Goal: Communication & Community: Answer question/provide support

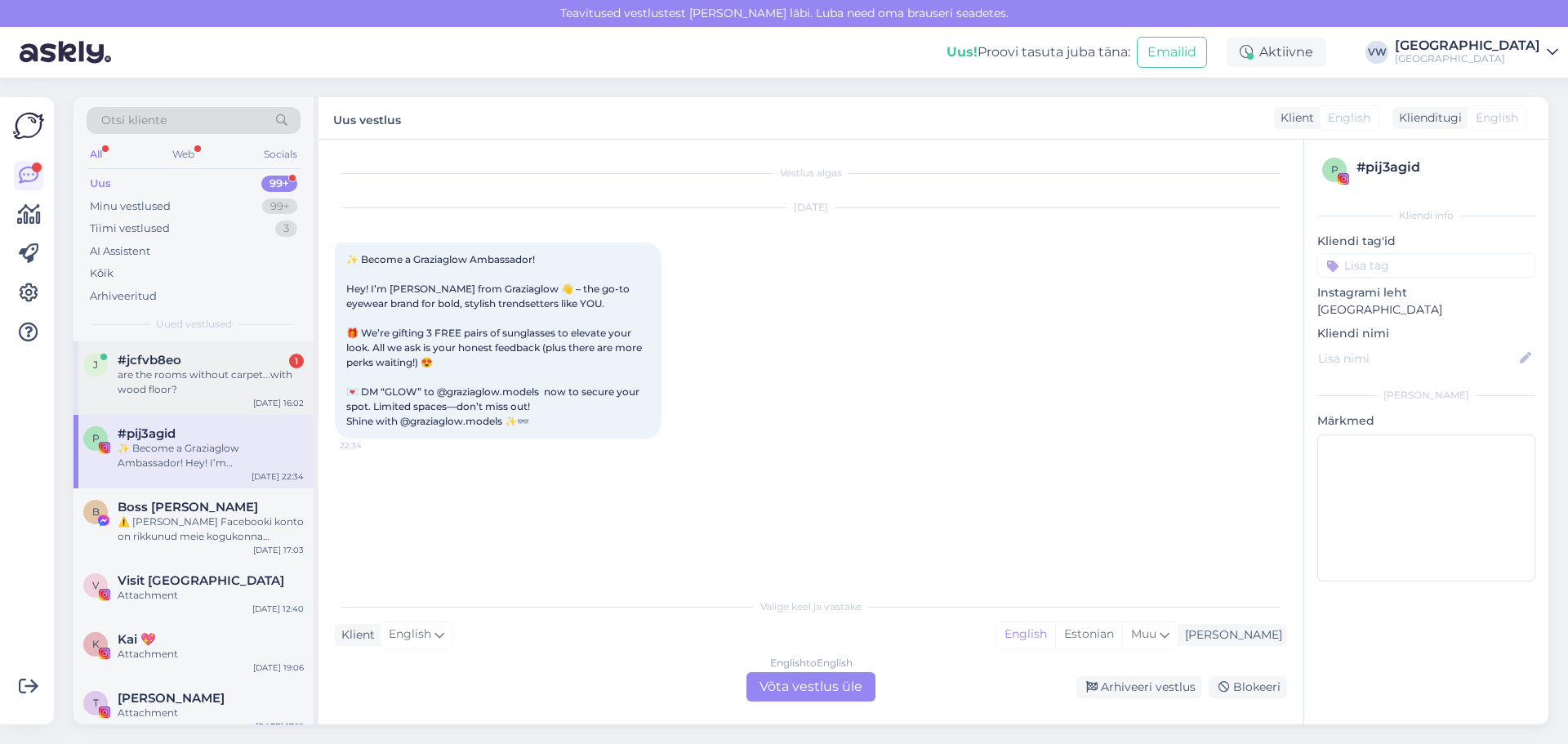
click at [190, 380] on div "are the rooms without carpet...with wood floor?" at bounding box center [210, 382] width 186 height 29
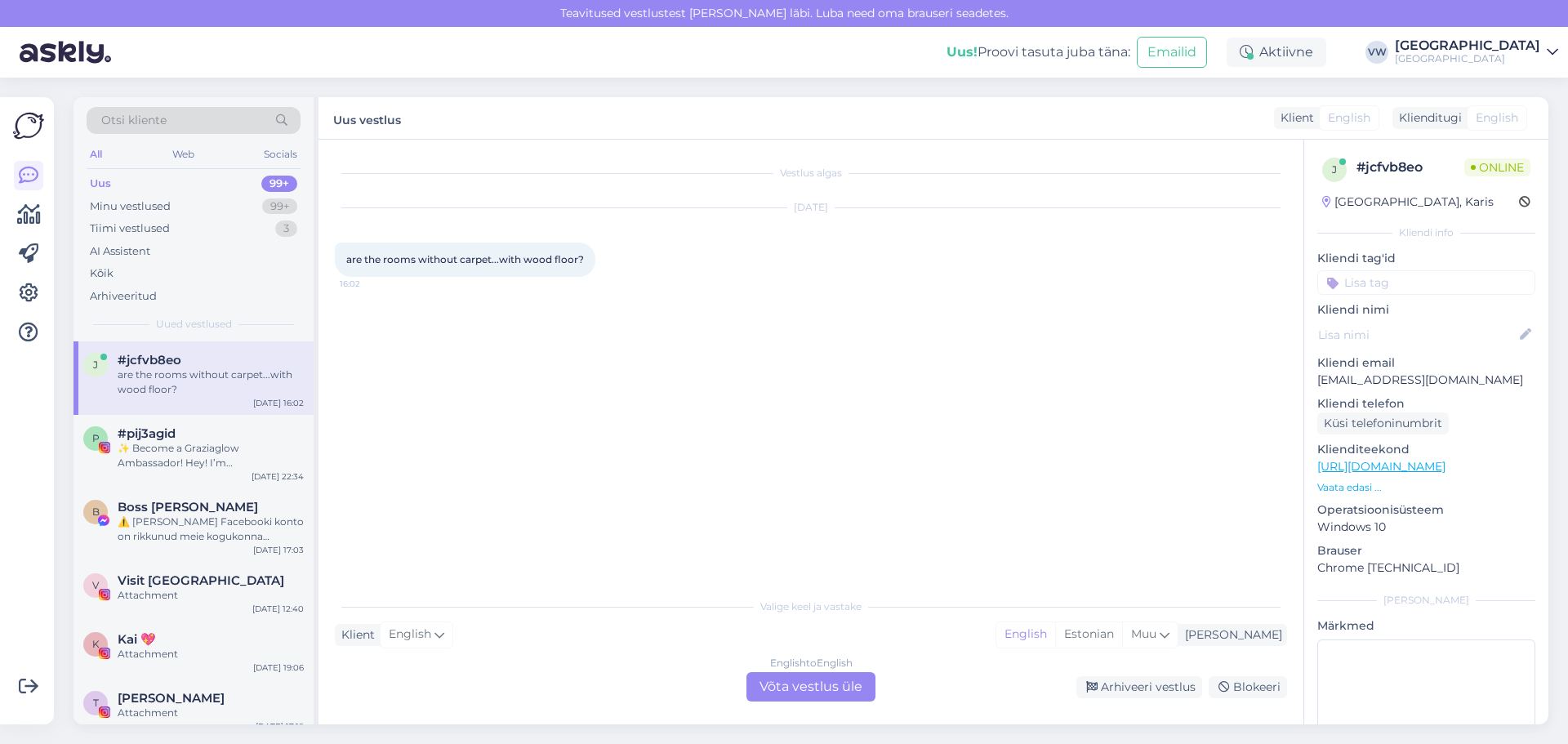
click at [815, 686] on div "English to English Võta vestlus üle" at bounding box center [811, 687] width 129 height 29
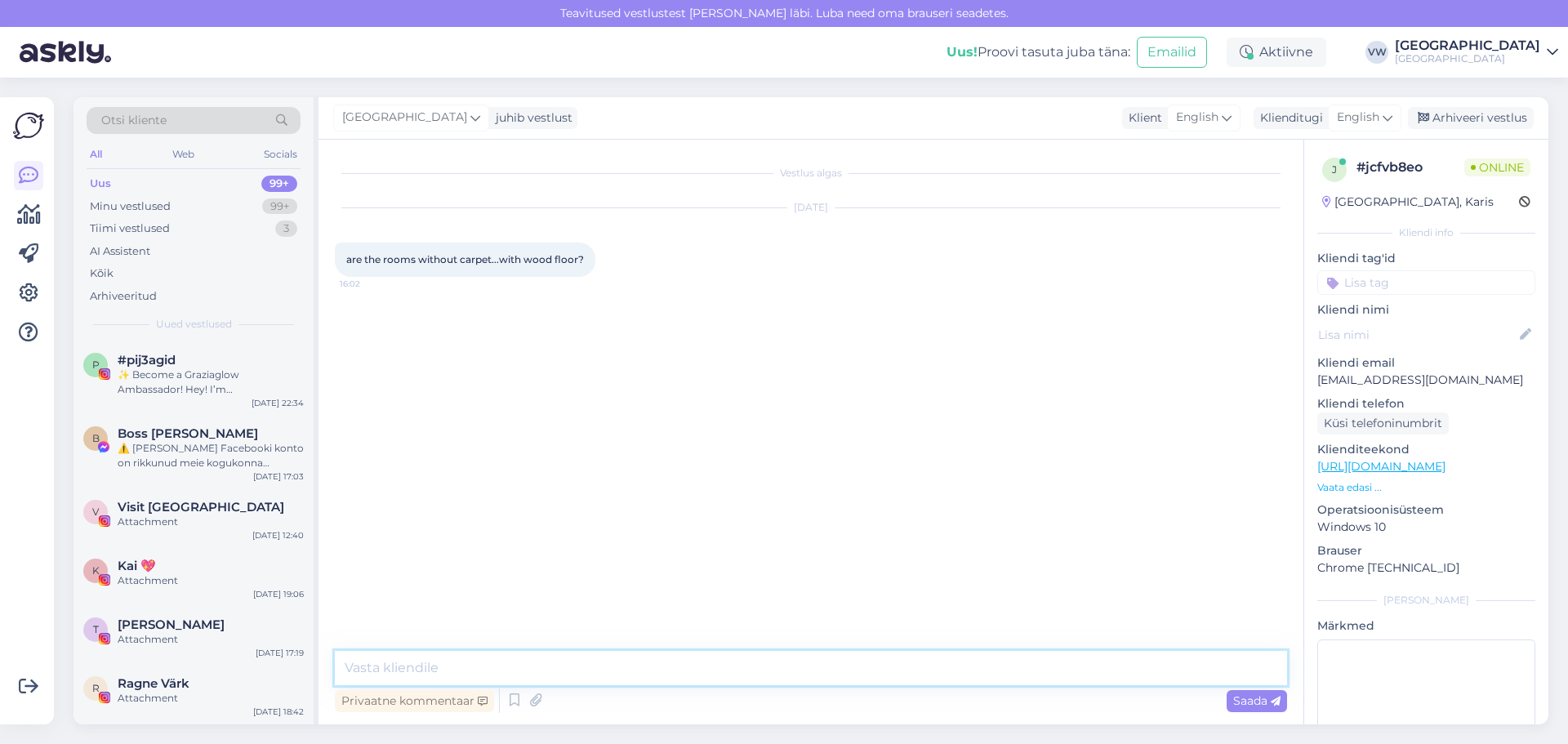
click at [464, 663] on textarea at bounding box center [811, 667] width 952 height 34
type textarea "Hello! We have some rooms with carpets, but mostly with wooden floors. Best reg…"
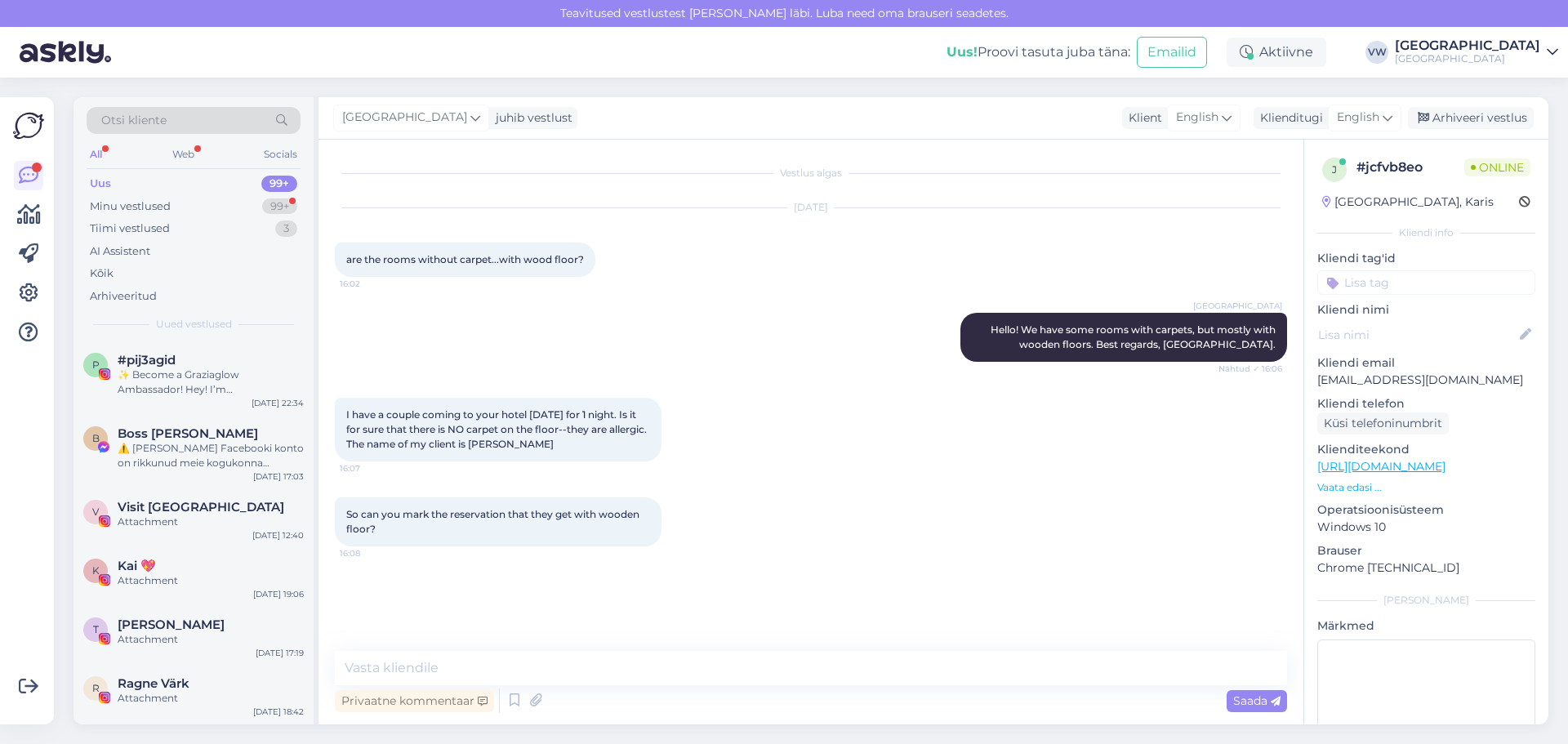
click at [554, 443] on span "I have a couple coming to your hotel [DATE] for 1 night. Is it for sure that th…" at bounding box center [498, 429] width 303 height 42
drag, startPoint x: 558, startPoint y: 442, endPoint x: 488, endPoint y: 438, distance: 70.1
click at [488, 438] on span "I have a couple coming to your hotel [DATE] for 1 night. Is it for sure that th…" at bounding box center [498, 429] width 303 height 42
copy span "[PERSON_NAME]"
click at [460, 670] on textarea at bounding box center [811, 667] width 952 height 34
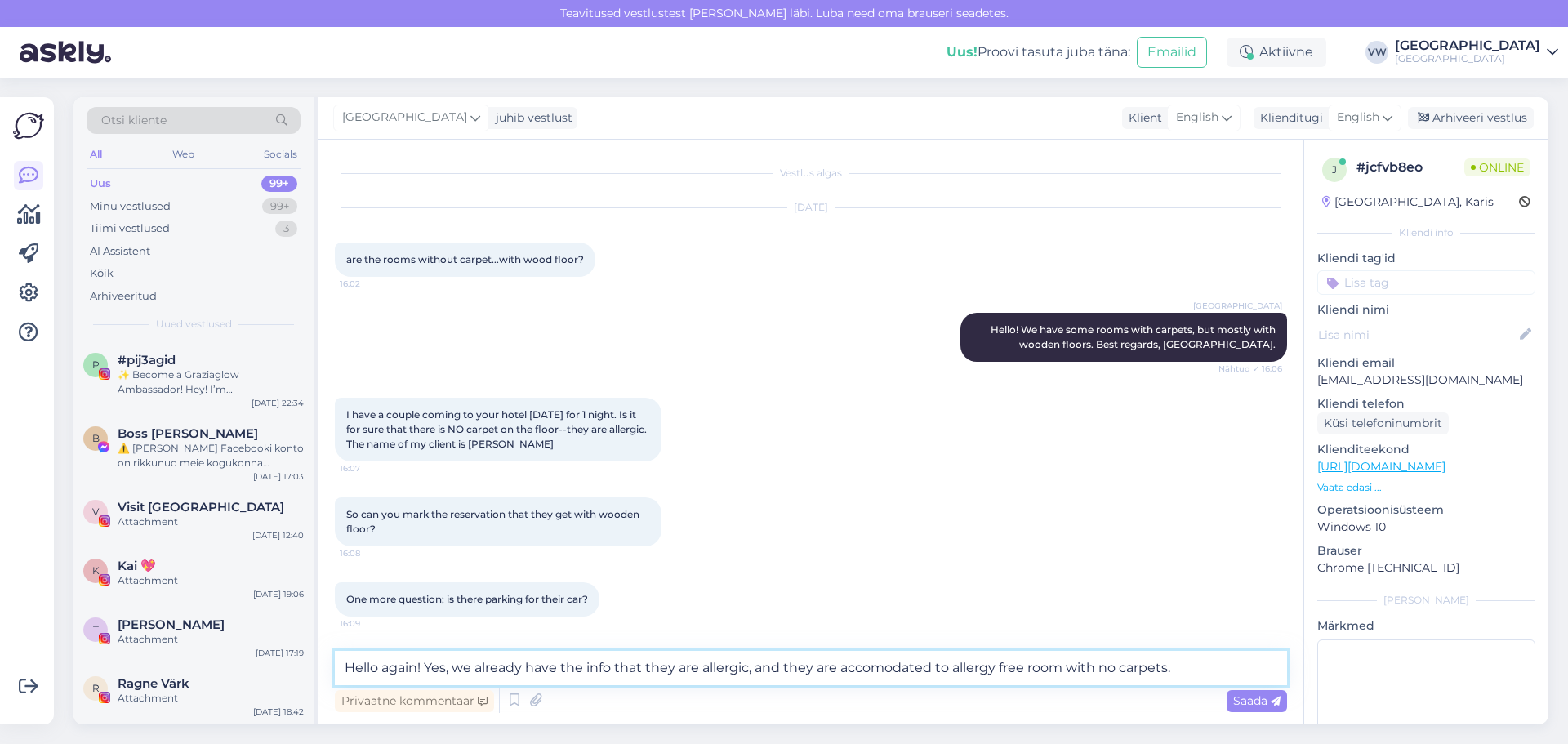
paste textarea "There is a limited number of parking spaces in front of the hotel and in the co…"
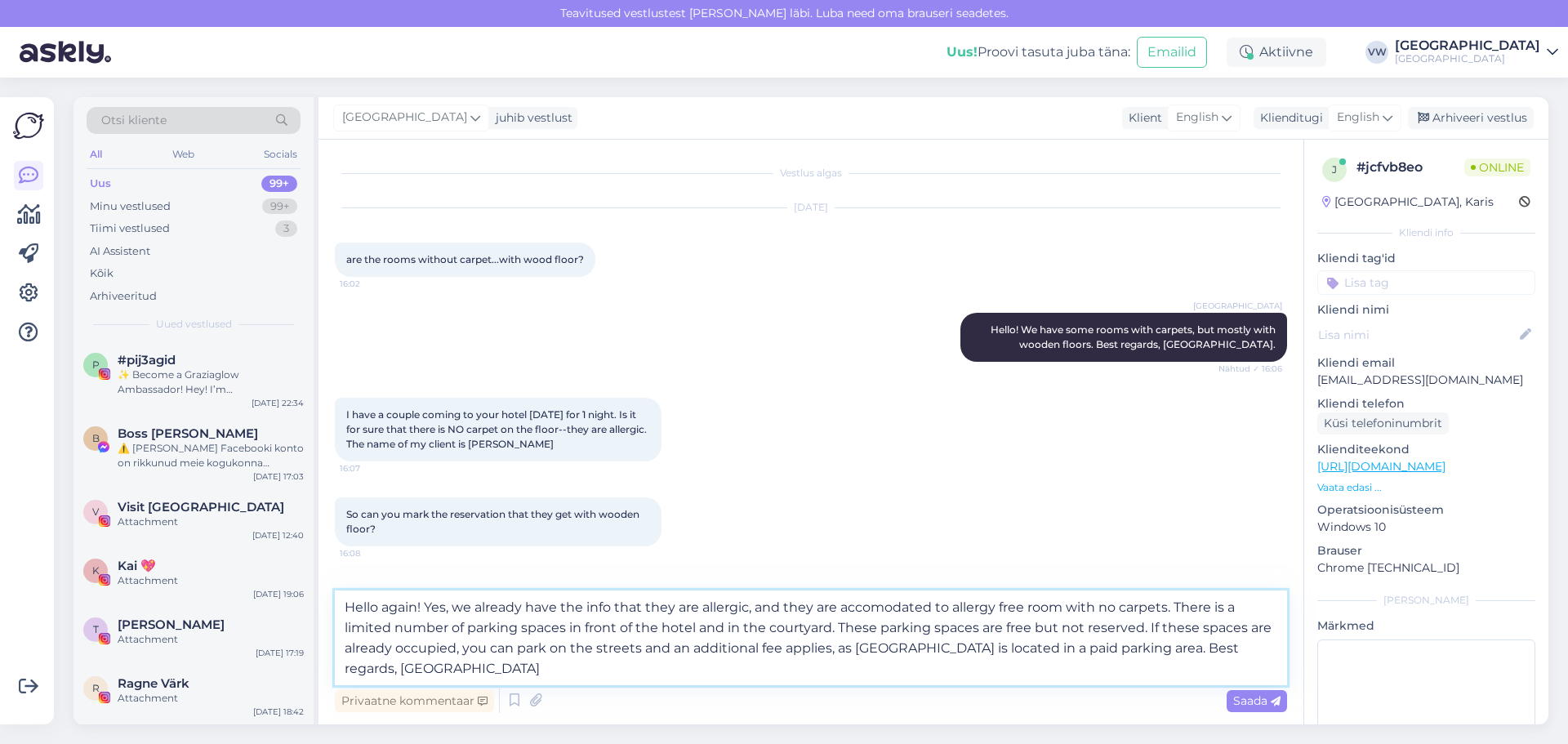
type textarea "Hello again! Yes, we already have the info that they are allergic, and they are…"
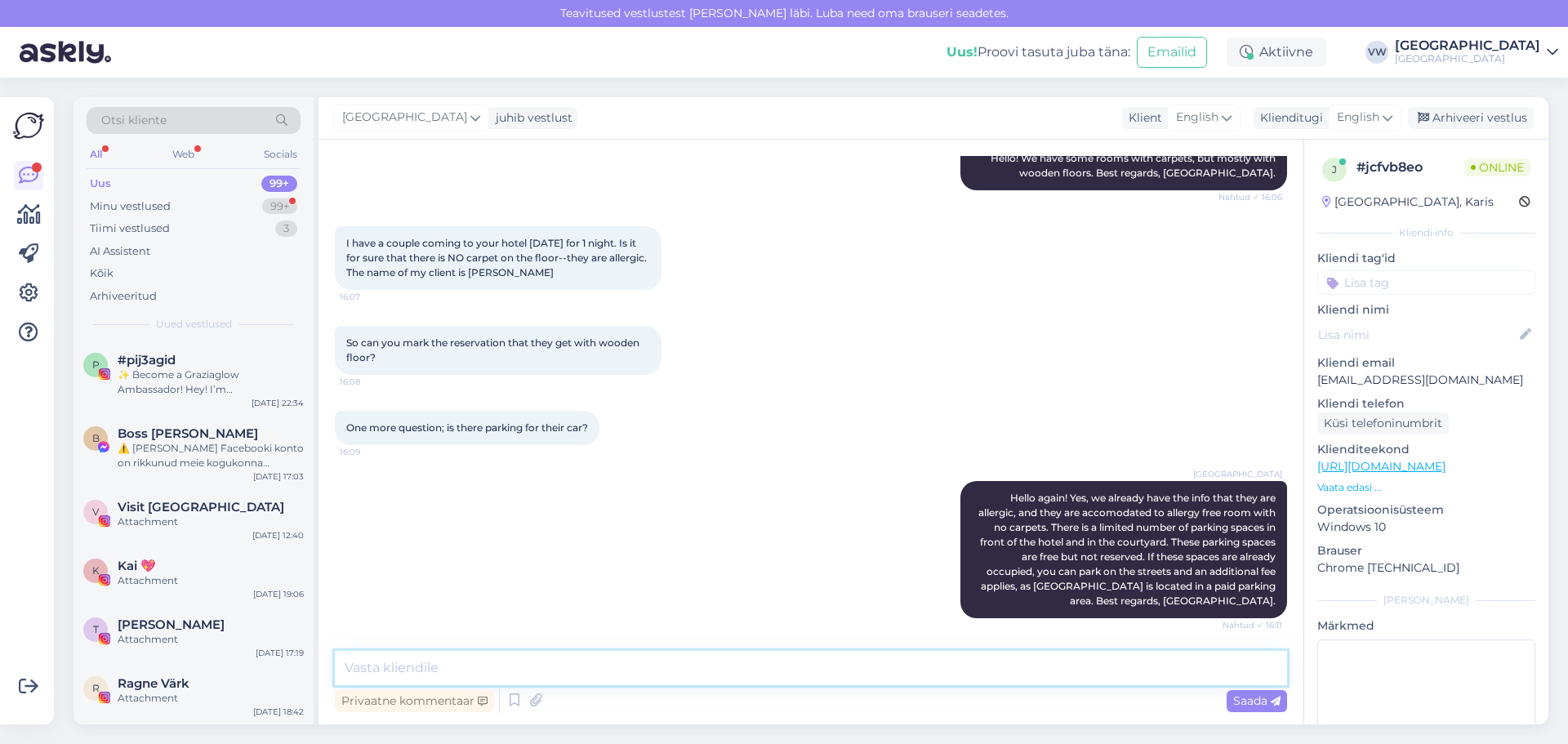
scroll to position [326, 0]
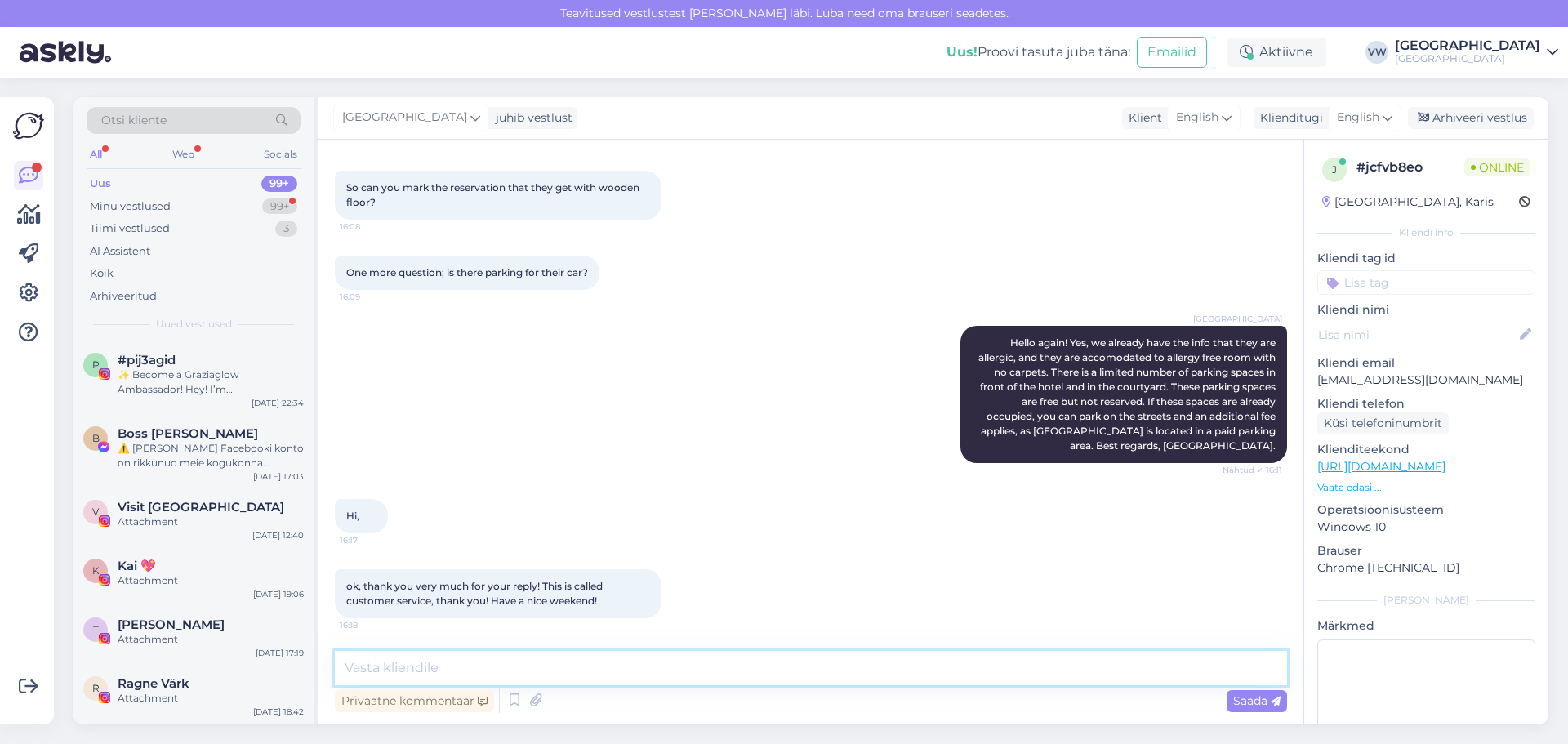
click at [388, 666] on textarea at bounding box center [811, 667] width 952 height 34
click at [476, 671] on textarea at bounding box center [811, 667] width 952 height 34
type textarea "Hello! Thank you and have a great weekend! Best regards, [GEOGRAPHIC_DATA]."
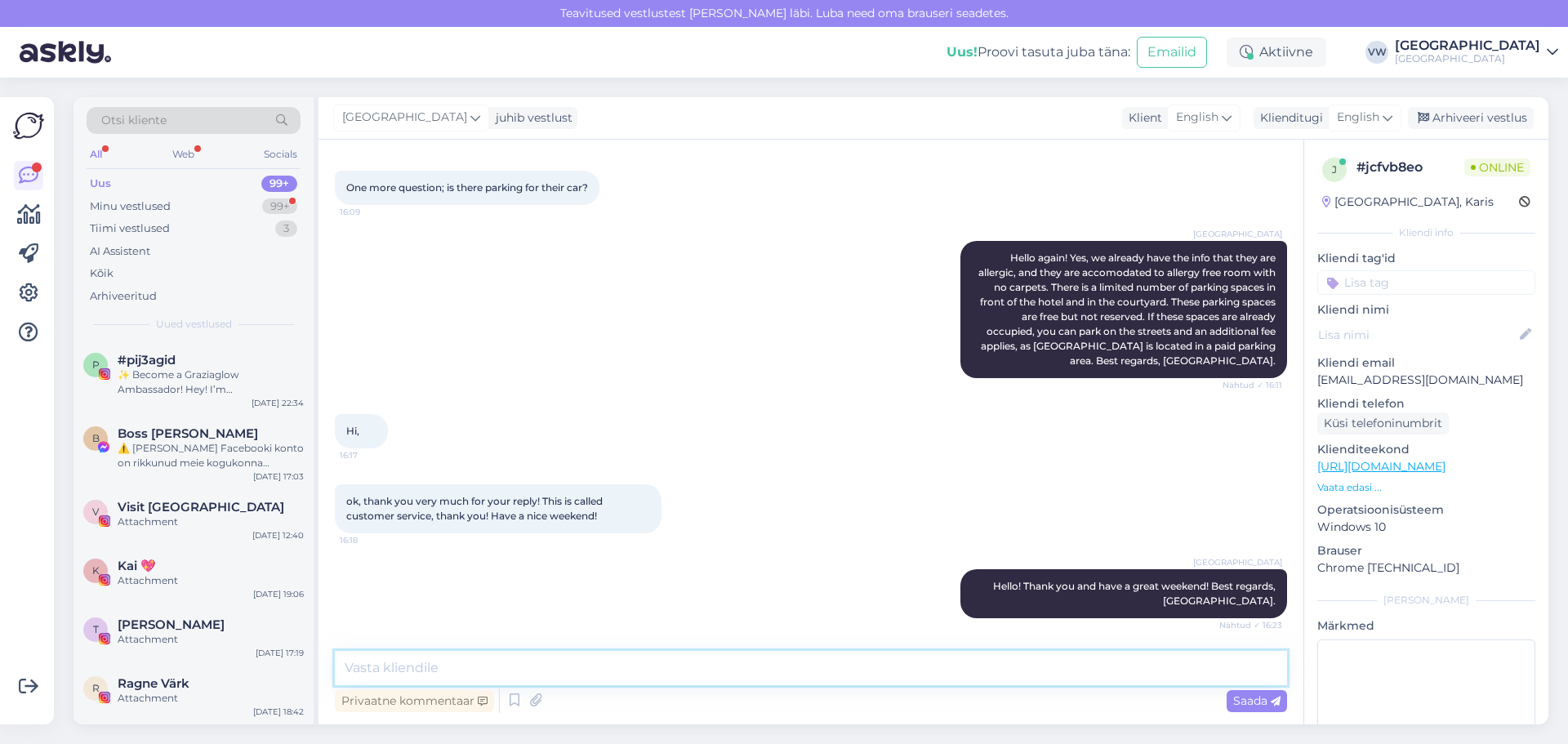
scroll to position [482, 0]
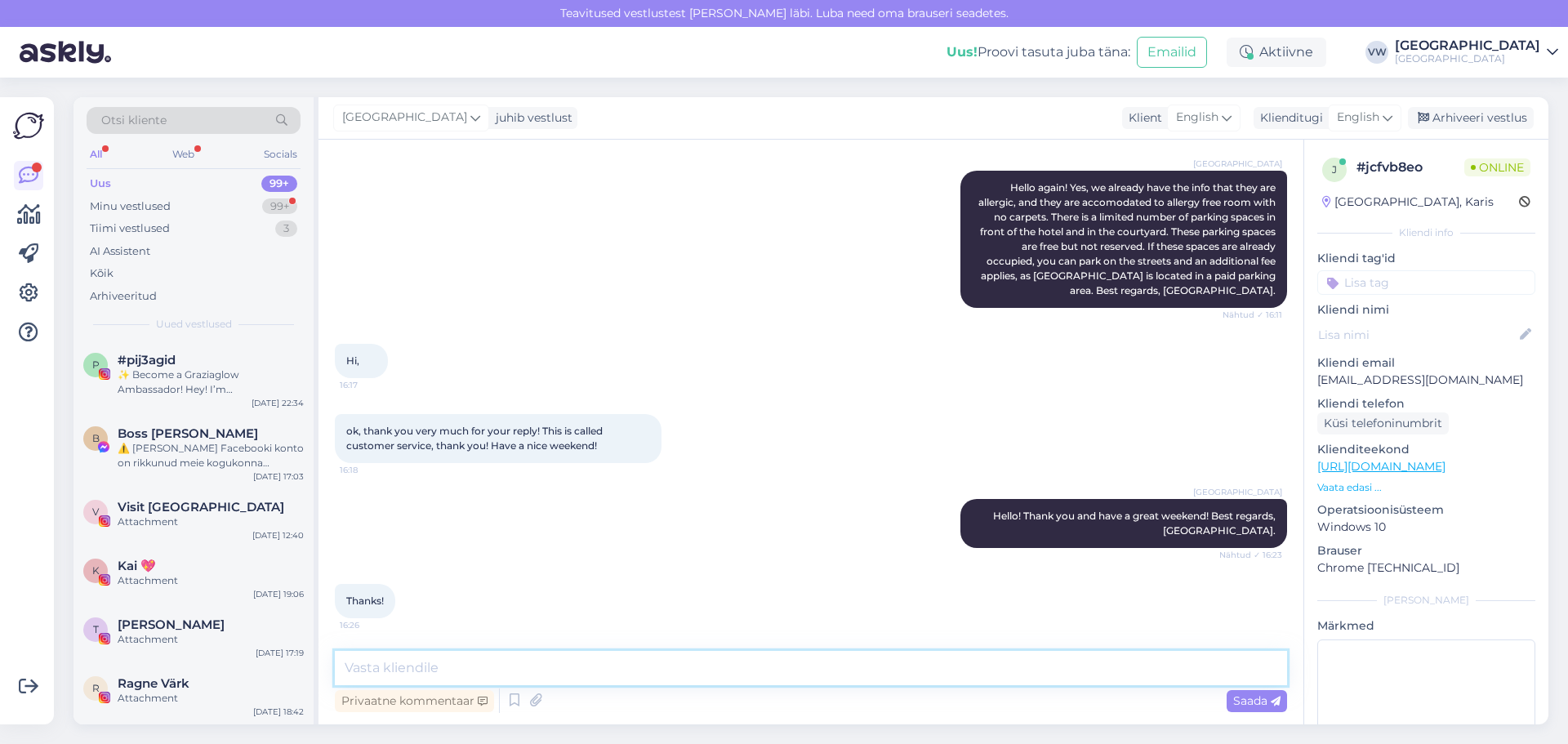
click at [407, 672] on textarea at bounding box center [811, 667] width 952 height 34
